Goal: Information Seeking & Learning: Learn about a topic

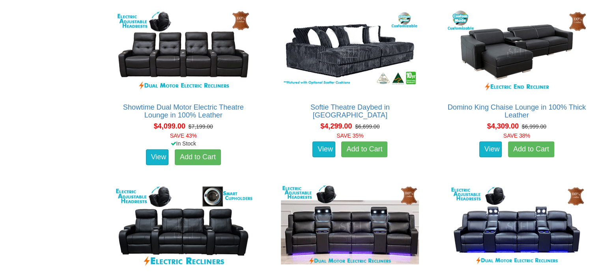
scroll to position [2113, 0]
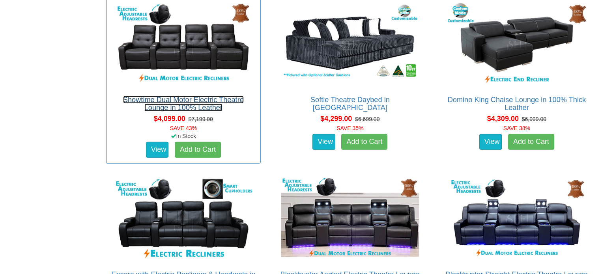
click at [215, 107] on link "Showtime Dual Motor Electric Theatre Lounge in 100% Leather" at bounding box center [183, 104] width 121 height 16
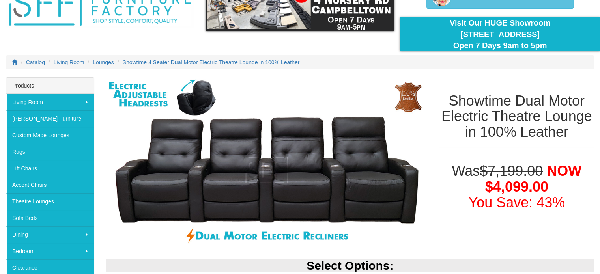
scroll to position [51, 0]
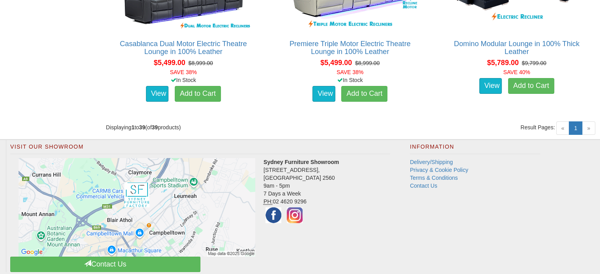
scroll to position [2715, 0]
